Goal: Information Seeking & Learning: Learn about a topic

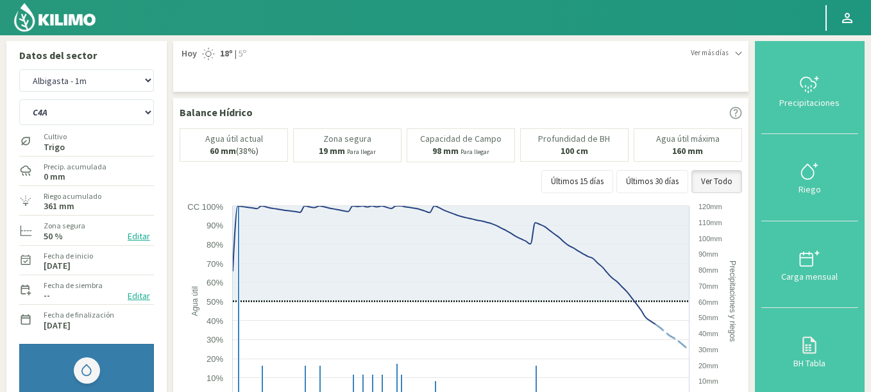
select select "3661: Object"
select select "63: Object"
click at [102, 68] on div "Agr. Cardonal Agr. El [PERSON_NAME] [PERSON_NAME] [GEOGRAPHIC_DATA] - IC Agríco…" at bounding box center [86, 80] width 135 height 29
click at [19, 69] on select "Agr. Cardonal Agr. El [PERSON_NAME] [PERSON_NAME] [GEOGRAPHIC_DATA] - IC Agríco…" at bounding box center [86, 80] width 135 height 22
select select "3948: Object"
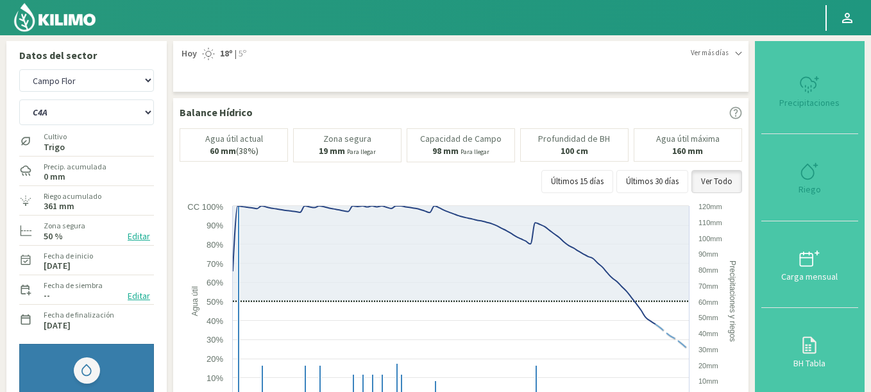
select select "64: Object"
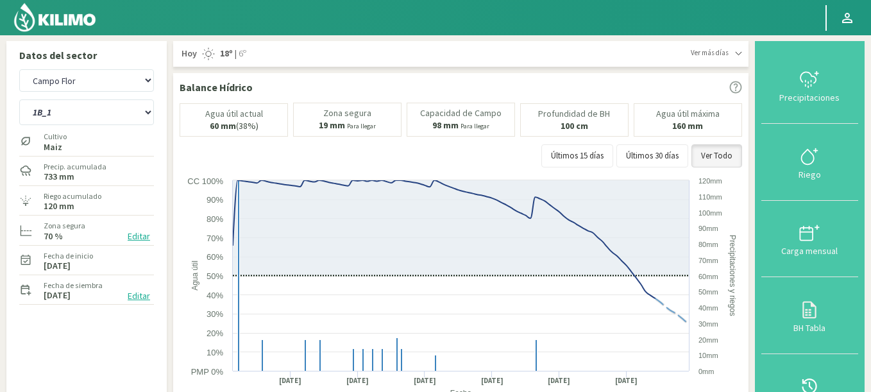
click at [67, 13] on img at bounding box center [55, 17] width 84 height 31
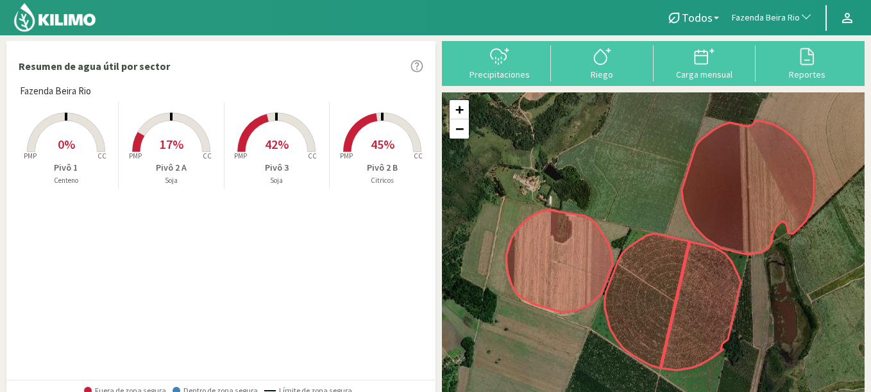
click at [777, 19] on span "Fazenda Beira Rio" at bounding box center [766, 18] width 68 height 13
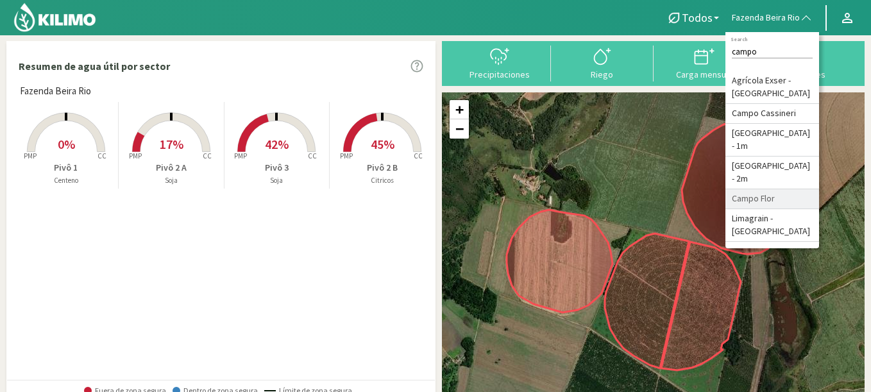
type input "campo"
click at [767, 198] on li "Campo Flor" at bounding box center [772, 199] width 94 height 20
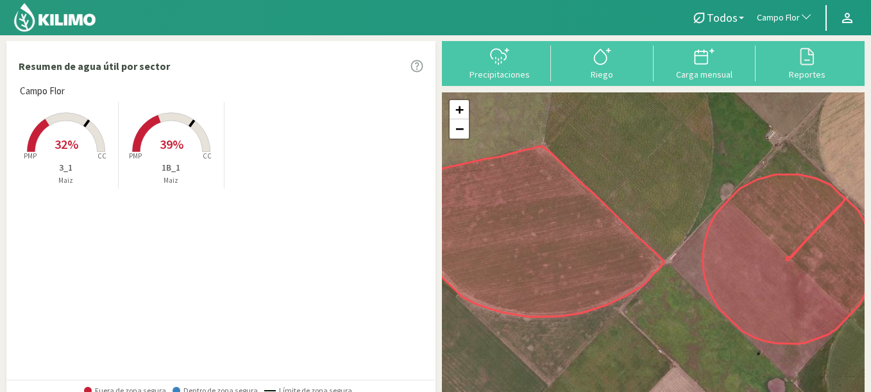
click at [181, 132] on rect at bounding box center [171, 153] width 103 height 103
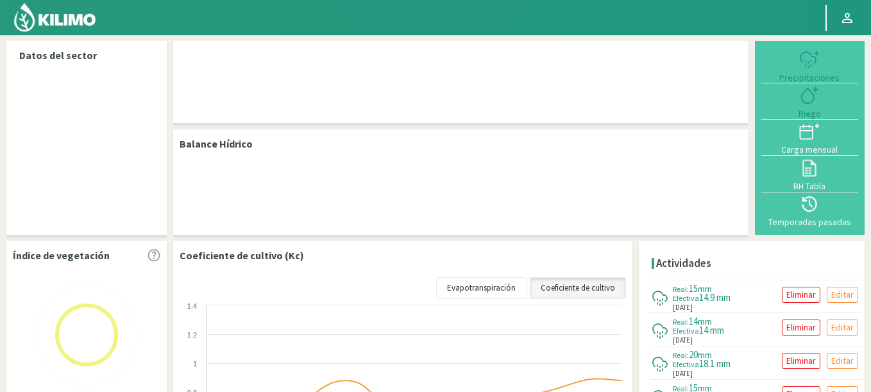
select select "40: Object"
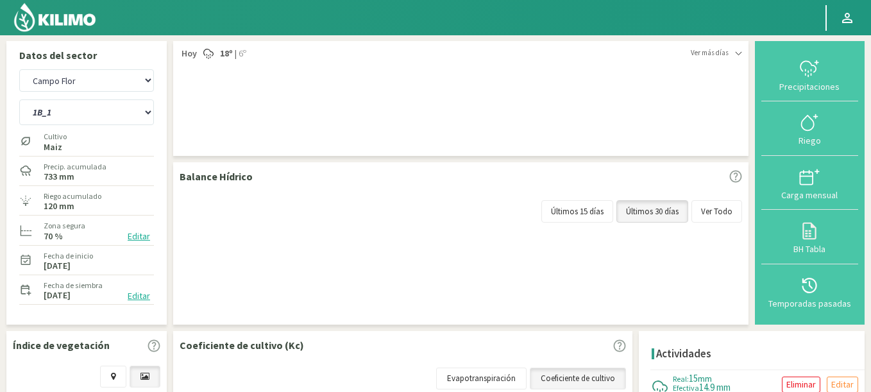
click at [63, 14] on img at bounding box center [55, 17] width 84 height 31
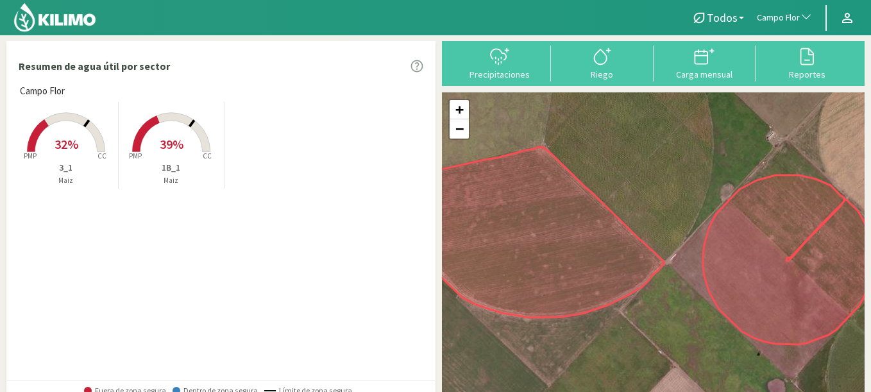
click at [171, 135] on rect at bounding box center [171, 153] width 103 height 103
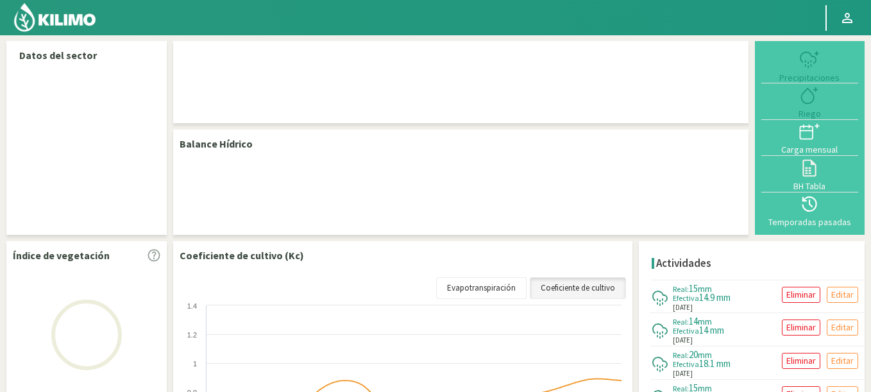
select select "40: Object"
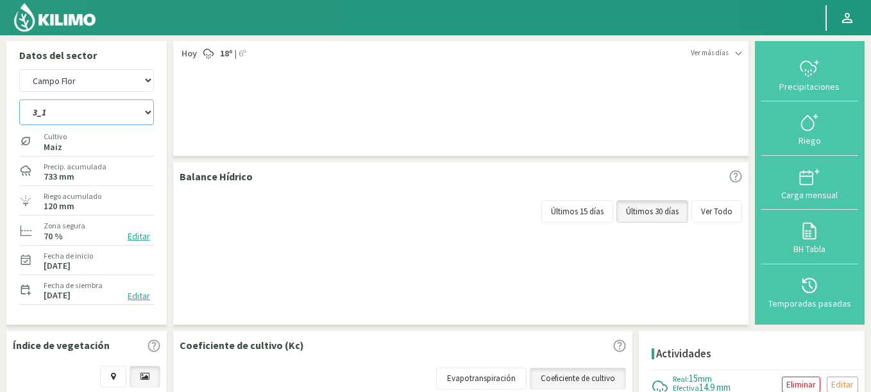
click at [19, 99] on select "1B_1 3_1" at bounding box center [86, 112] width 135 height 26
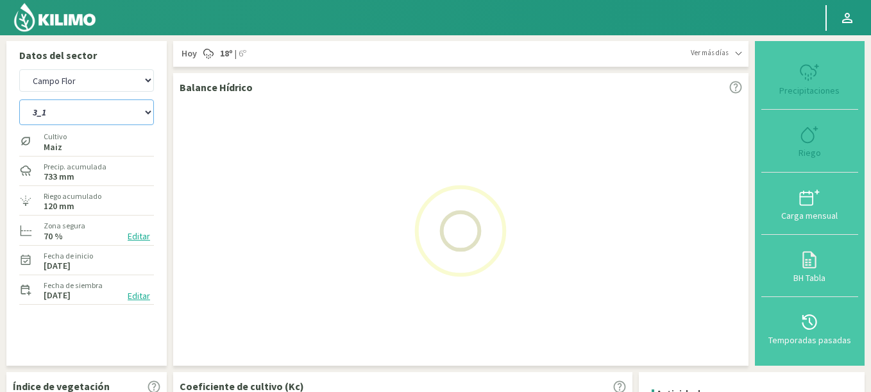
select select "0: Object"
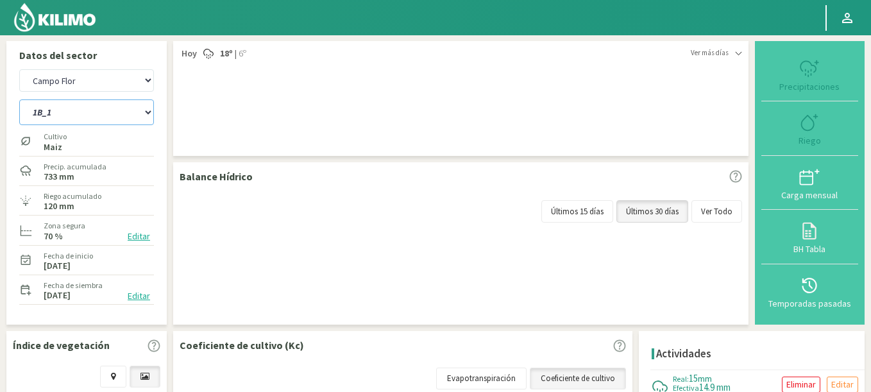
select select "318: Object"
select select "3: Object"
click at [466, 114] on div "Ver más [PERSON_NAME] 18º | 6º Hoy 18º | 6º Martes 18º | 9º Miércoles 17º | 2º …" at bounding box center [461, 98] width 562 height 102
click at [399, 197] on div "Últimos 15 [PERSON_NAME] Últimos 30 [PERSON_NAME] Ver Todo" at bounding box center [461, 210] width 562 height 37
click at [19, 69] on select "Agr. Cardonal Agr. El [PERSON_NAME] [PERSON_NAME] [GEOGRAPHIC_DATA] - IC Agríco…" at bounding box center [86, 80] width 135 height 22
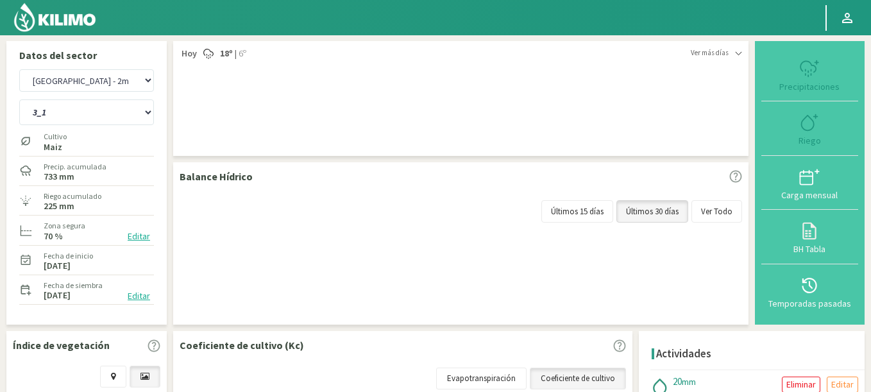
select select "595: Object"
select select "4: Object"
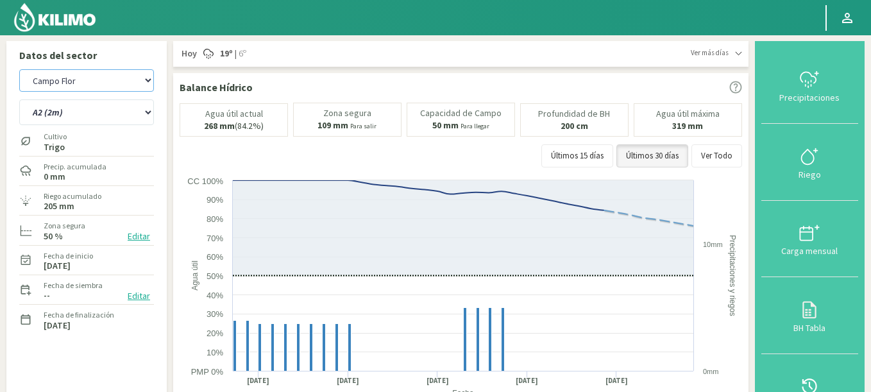
click at [19, 69] on select "Agr. Cardonal Agr. El [PERSON_NAME] [PERSON_NAME] [GEOGRAPHIC_DATA] - IC Agríco…" at bounding box center [86, 80] width 135 height 22
select select "874: Object"
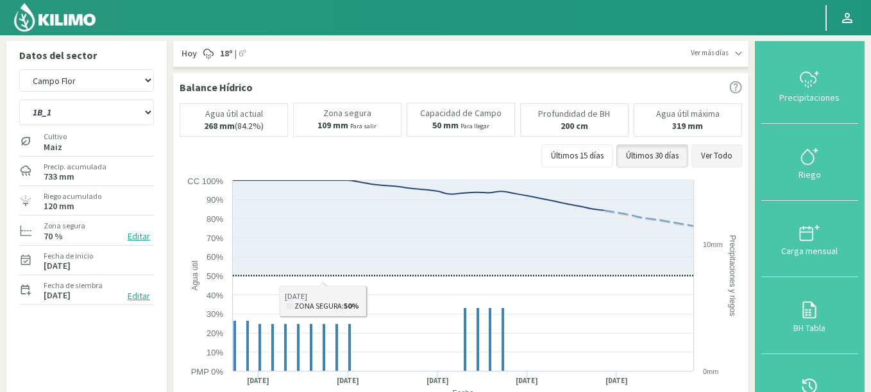
click at [723, 149] on button "Ver Todo" at bounding box center [716, 155] width 51 height 23
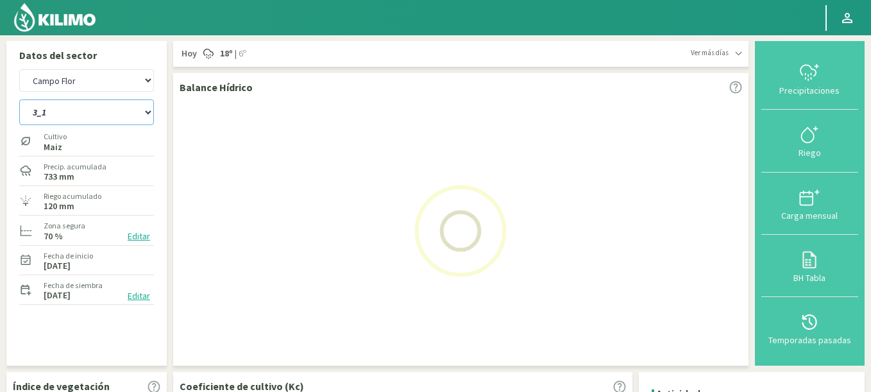
click at [19, 99] on select "1B_1 3_1" at bounding box center [86, 112] width 135 height 26
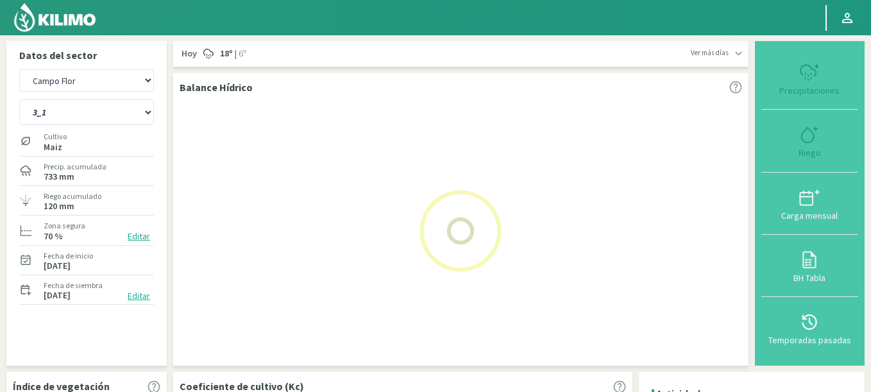
select select "7: Object"
select select "1152: Object"
select select "10: Object"
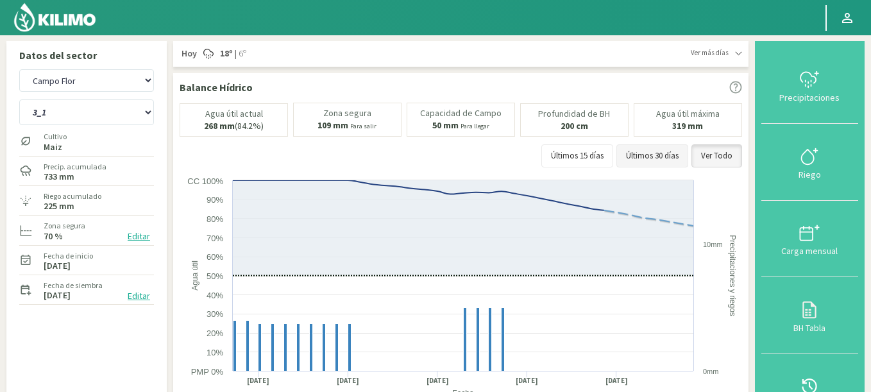
click at [643, 160] on button "Últimos 30 días" at bounding box center [652, 155] width 72 height 23
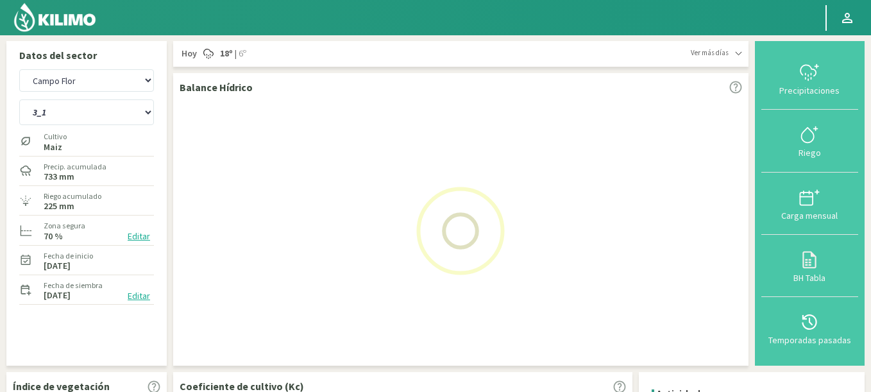
click at [58, 32] on img at bounding box center [55, 17] width 84 height 31
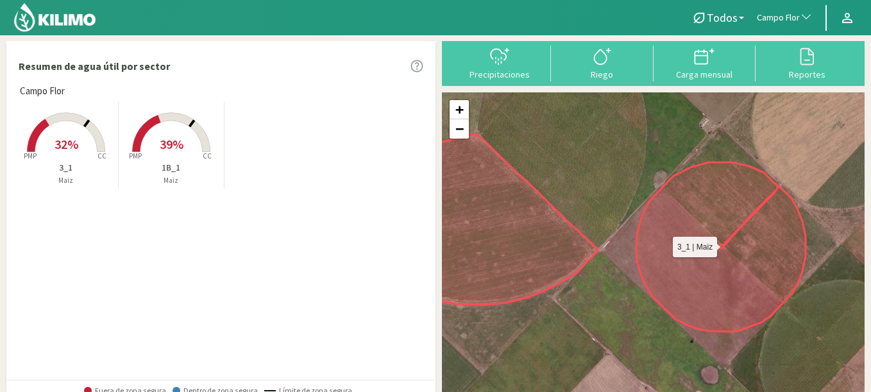
click at [706, 290] on icon at bounding box center [720, 246] width 169 height 169
click at [76, 130] on rect at bounding box center [66, 153] width 103 height 103
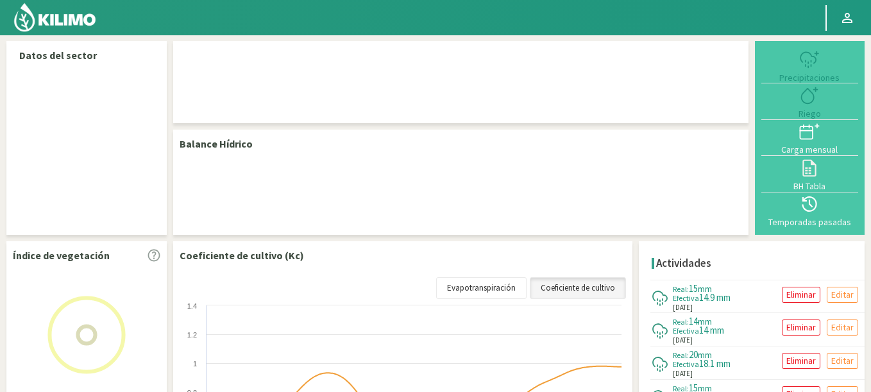
select select "40: Object"
select select "1: Object"
